Goal: Transaction & Acquisition: Book appointment/travel/reservation

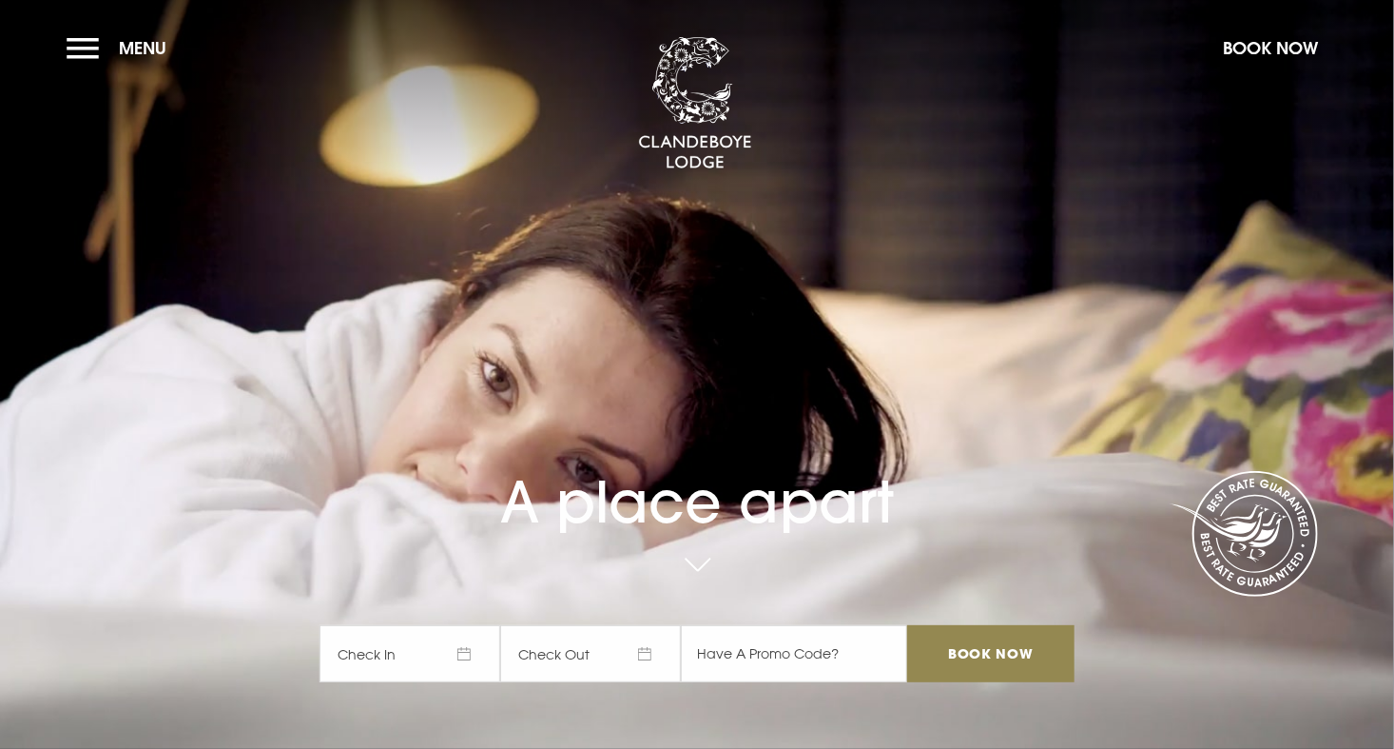
click at [435, 657] on span "Check In" at bounding box center [410, 653] width 181 height 57
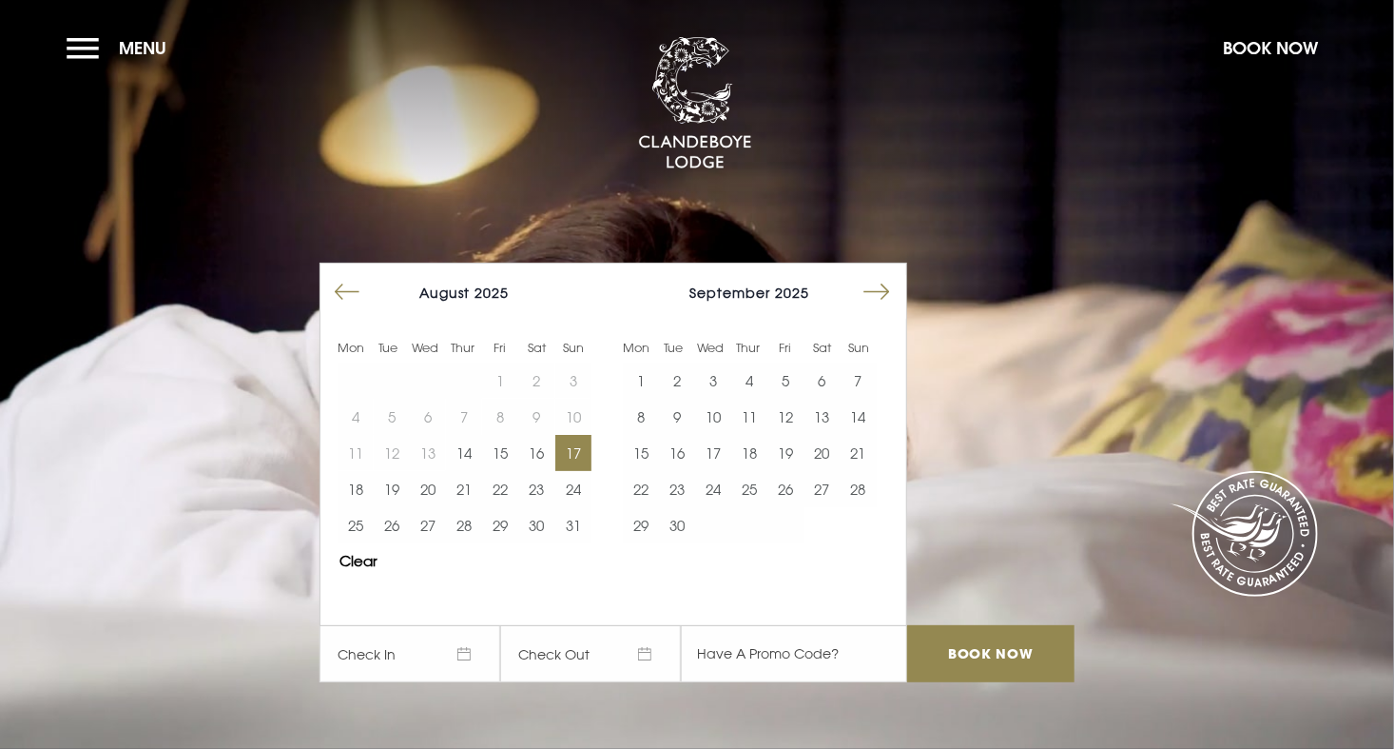
click at [579, 450] on button "17" at bounding box center [573, 453] width 36 height 36
click at [399, 479] on button "19" at bounding box center [392, 489] width 36 height 36
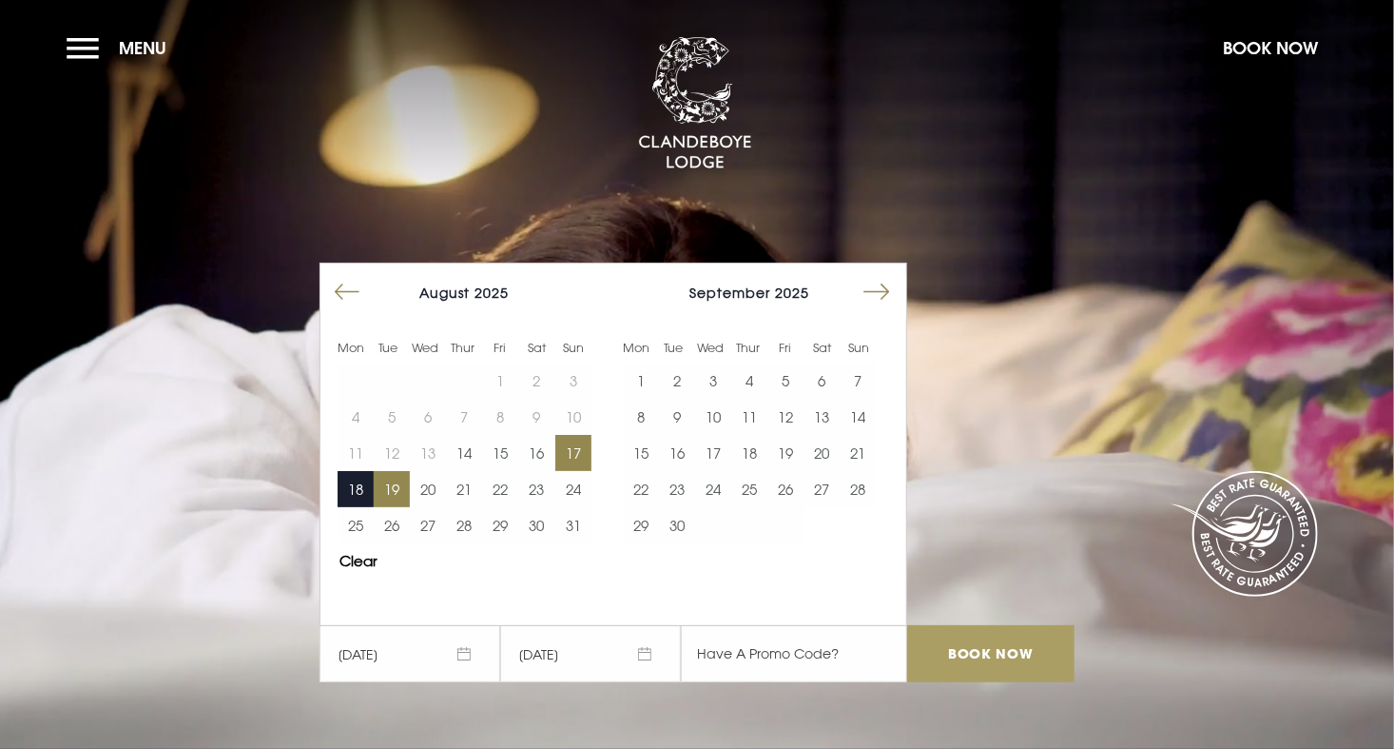
click at [971, 656] on input "Book Now" at bounding box center [990, 653] width 167 height 57
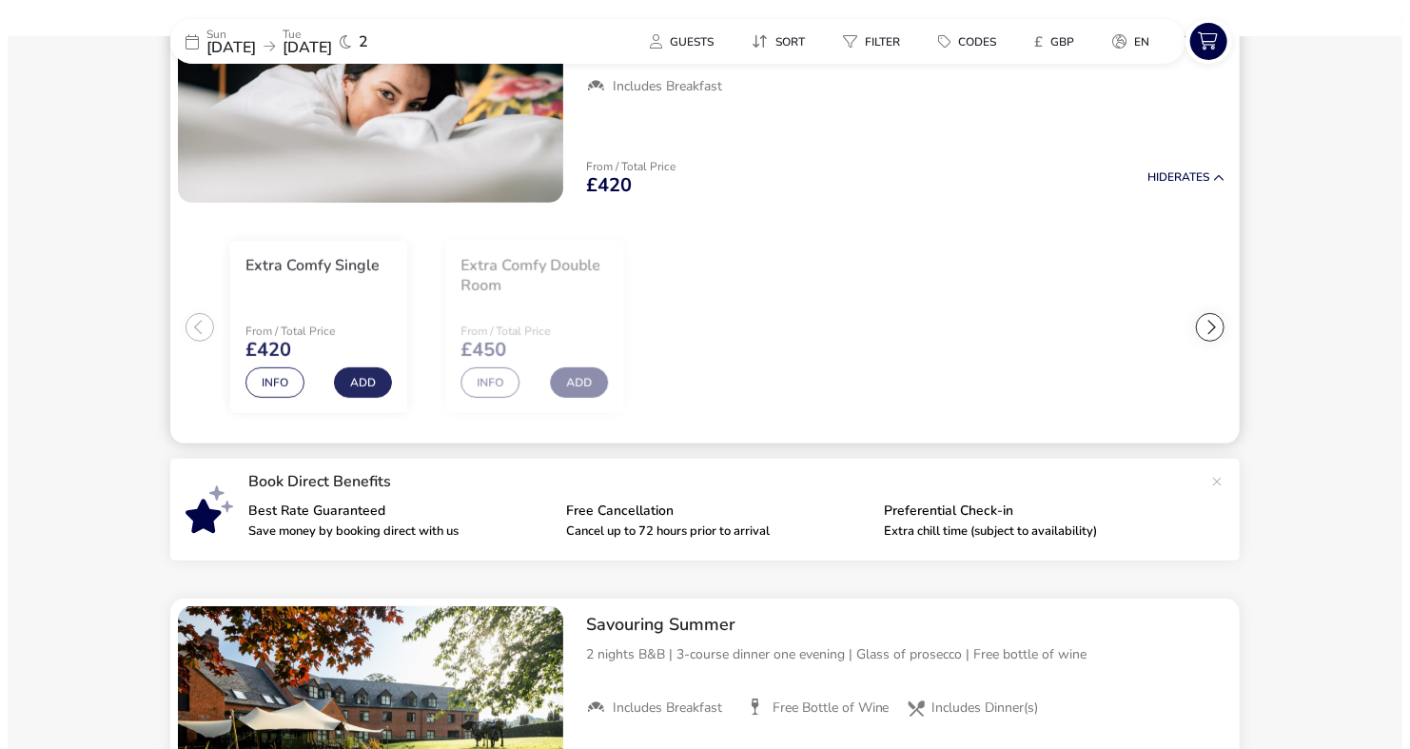
scroll to position [275, 0]
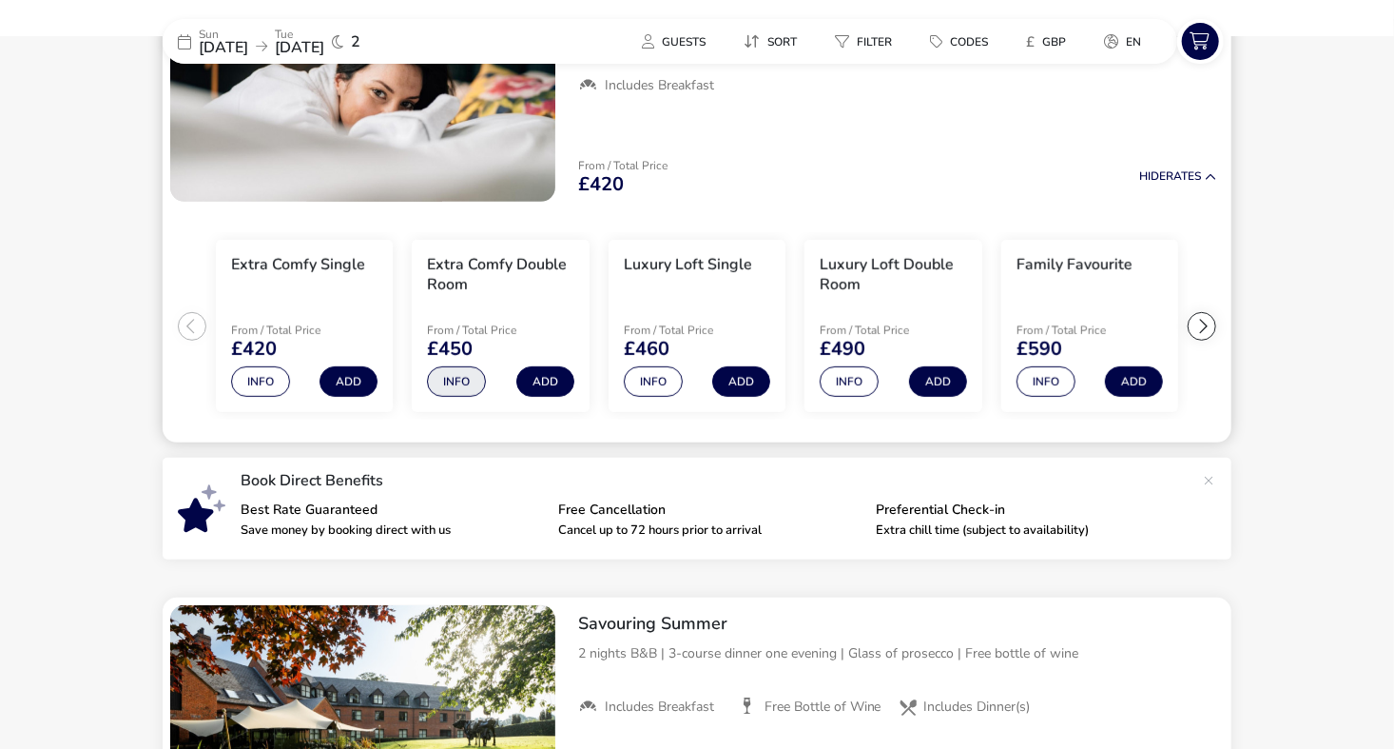
click at [461, 370] on button "Info" at bounding box center [456, 381] width 59 height 30
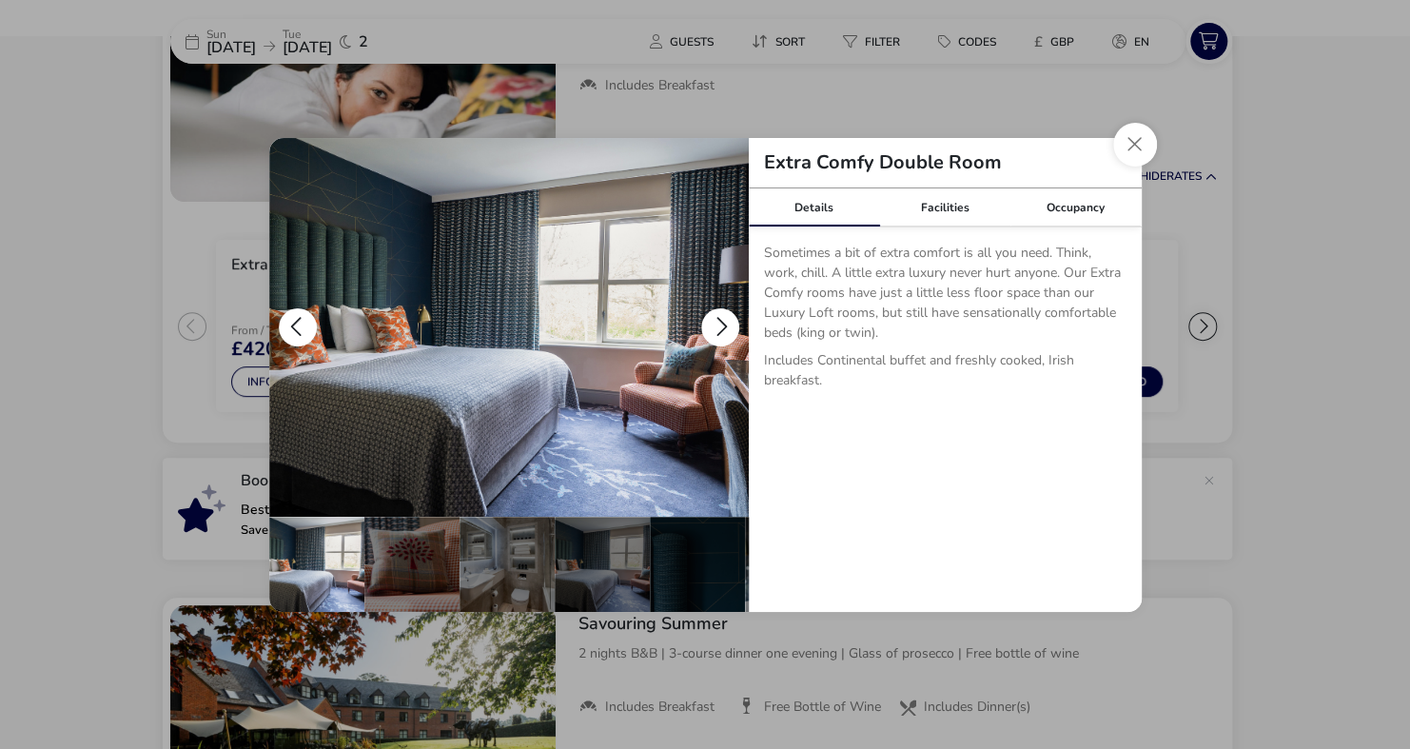
click at [709, 338] on button "details" at bounding box center [720, 327] width 38 height 38
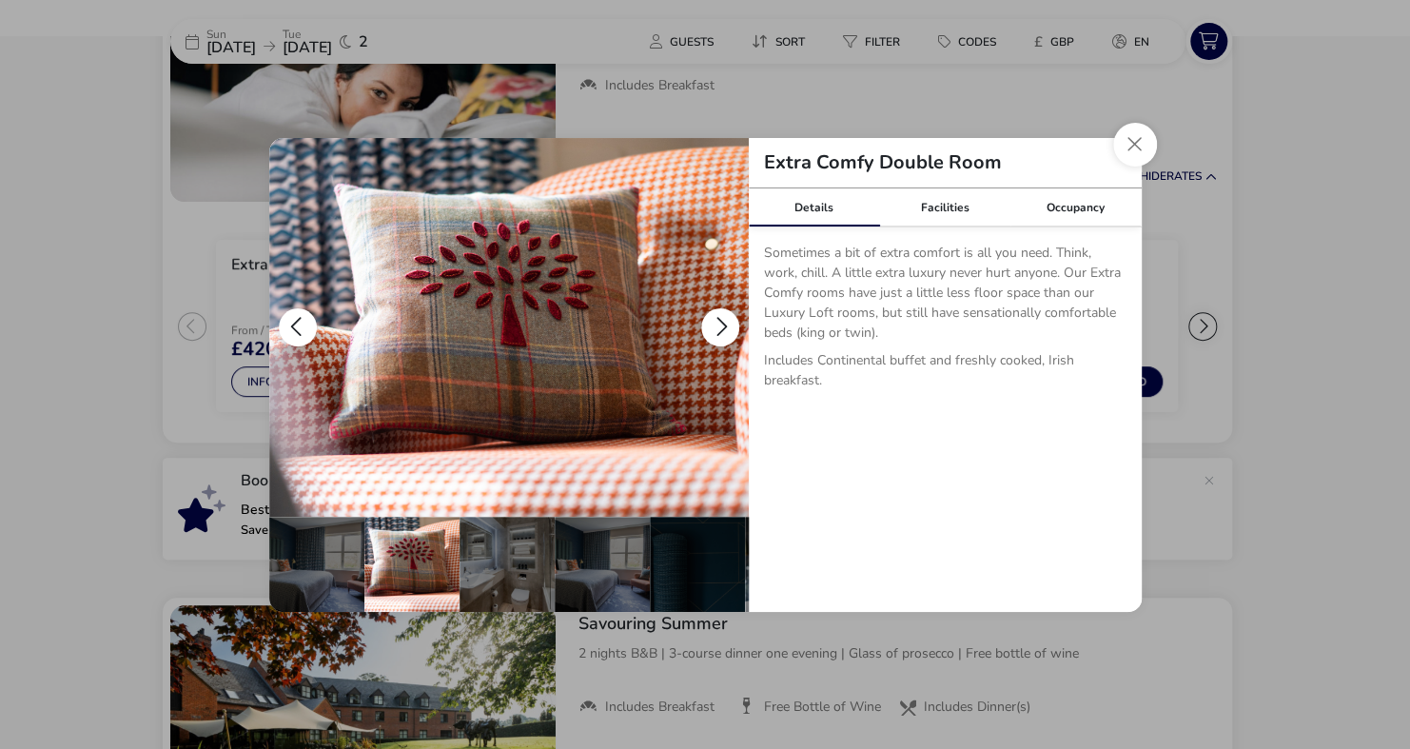
click at [713, 334] on button "details" at bounding box center [720, 327] width 38 height 38
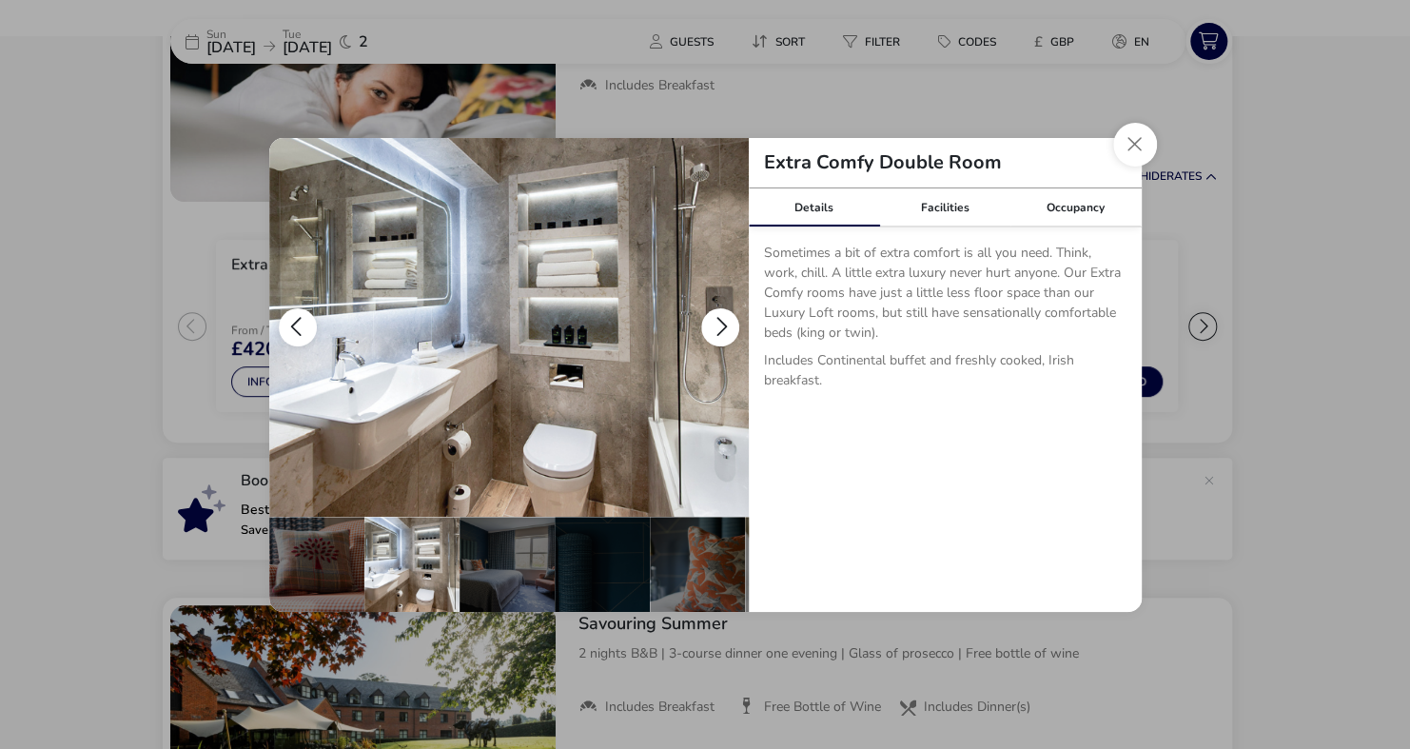
click at [713, 334] on button "details" at bounding box center [720, 327] width 38 height 38
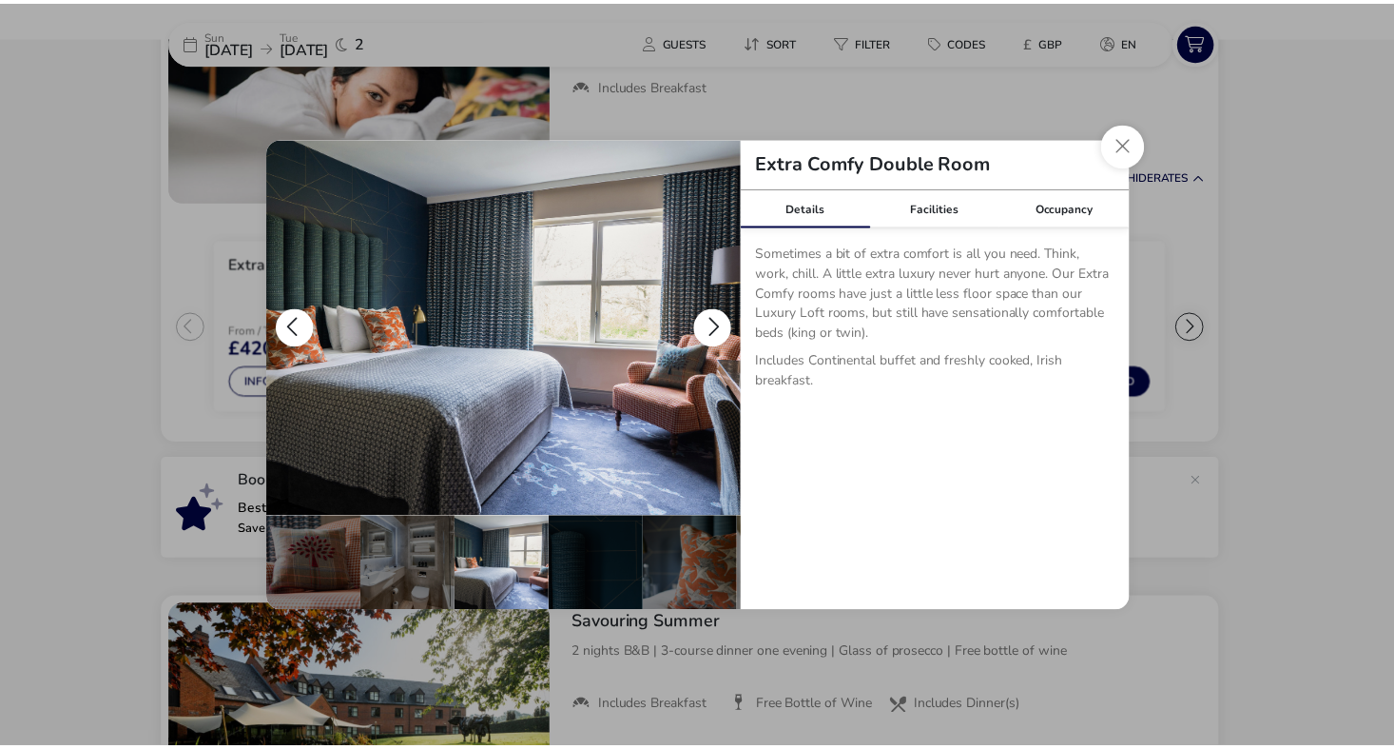
scroll to position [0, 186]
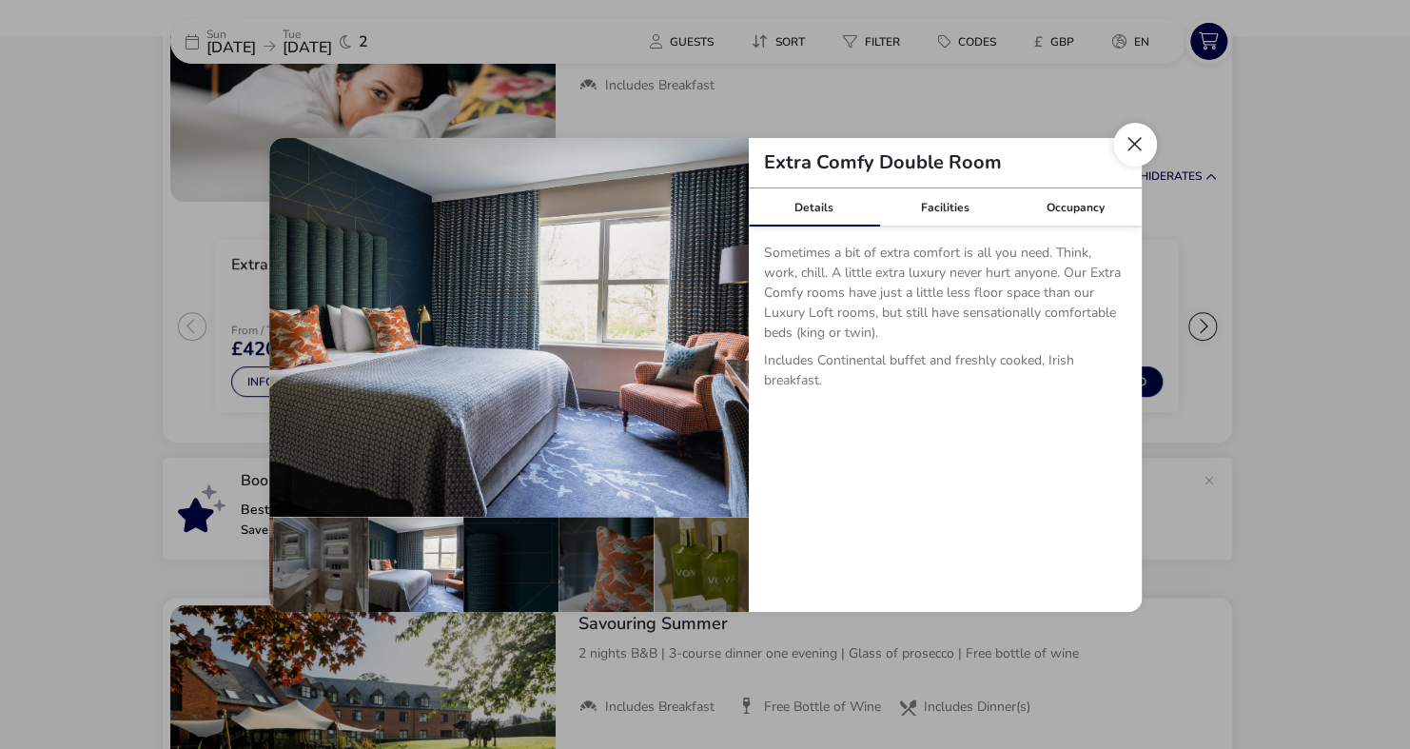
click at [1139, 133] on button "Close dialog" at bounding box center [1135, 145] width 44 height 44
